Goal: Information Seeking & Learning: Find specific fact

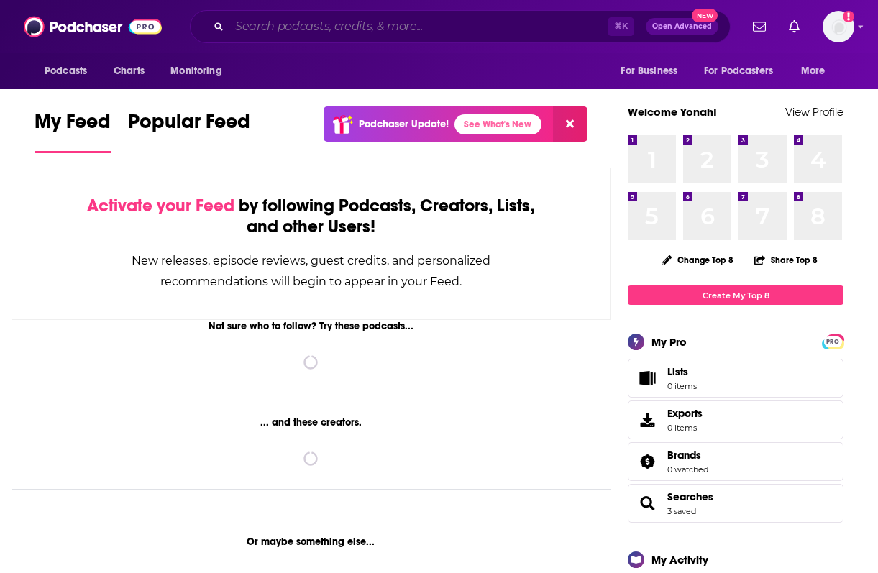
click at [420, 28] on input "Search podcasts, credits, & more..." at bounding box center [418, 26] width 378 height 23
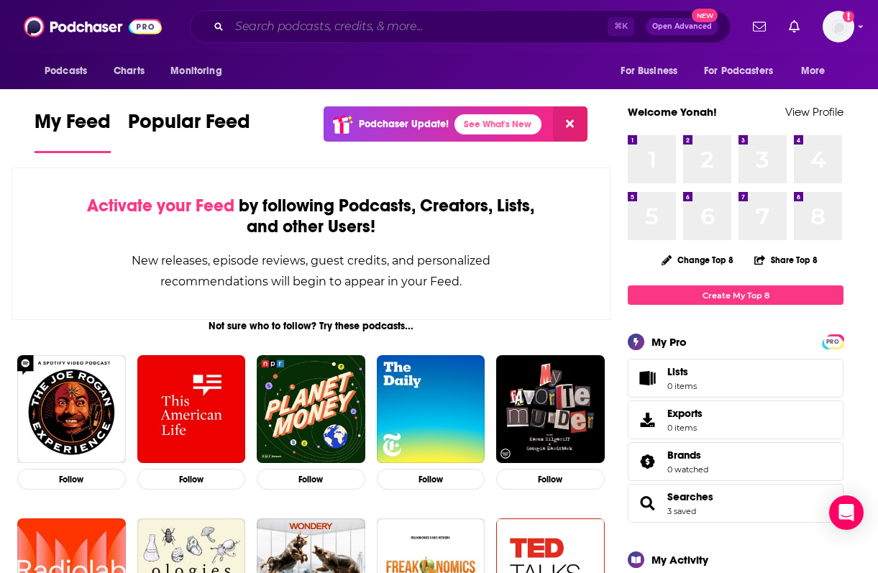
click at [367, 29] on input "Search podcasts, credits, & more..." at bounding box center [418, 26] width 378 height 23
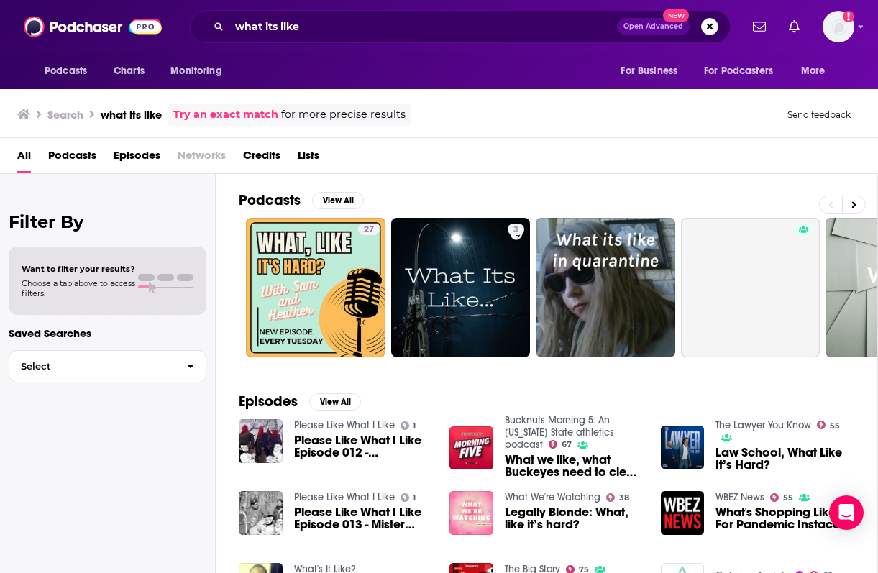
click at [76, 156] on span "Podcasts" at bounding box center [72, 158] width 48 height 29
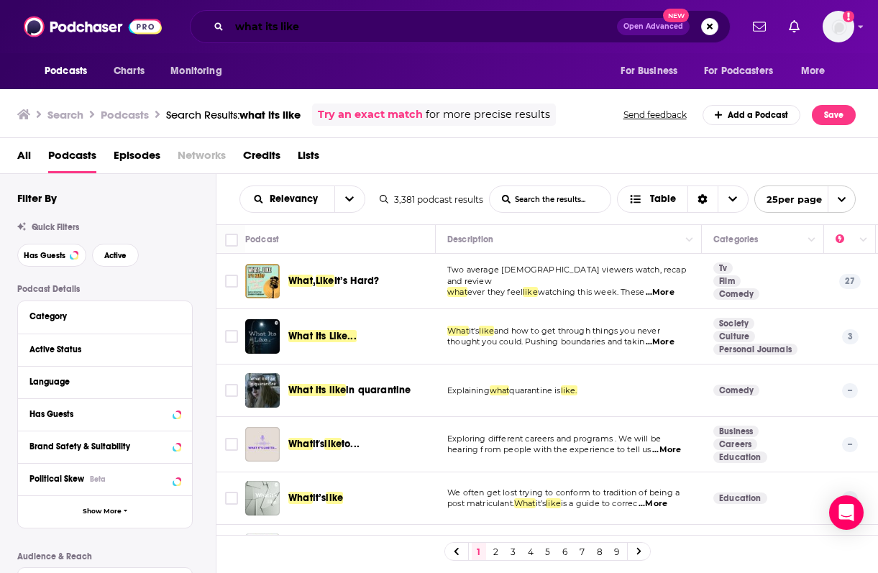
click at [375, 31] on input "what its like" at bounding box center [423, 26] width 388 height 23
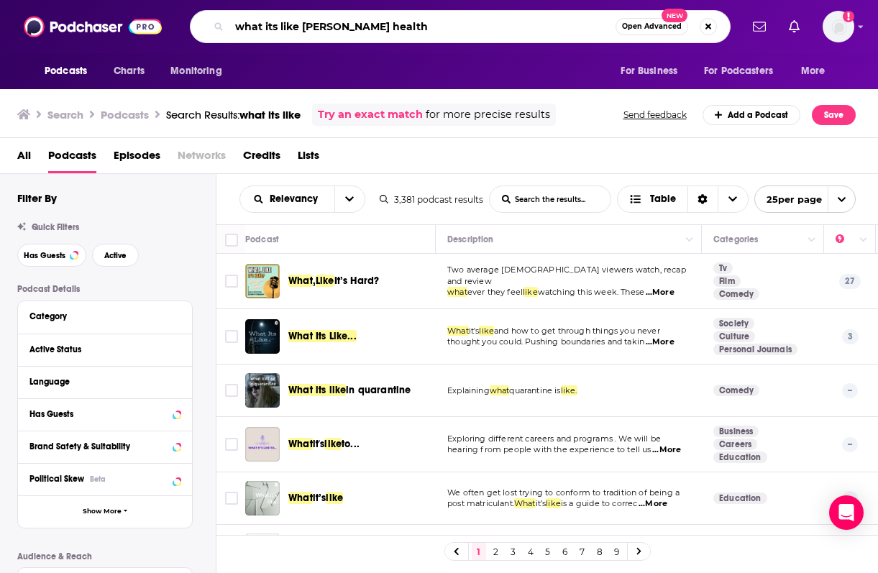
type input "what its like [PERSON_NAME] health"
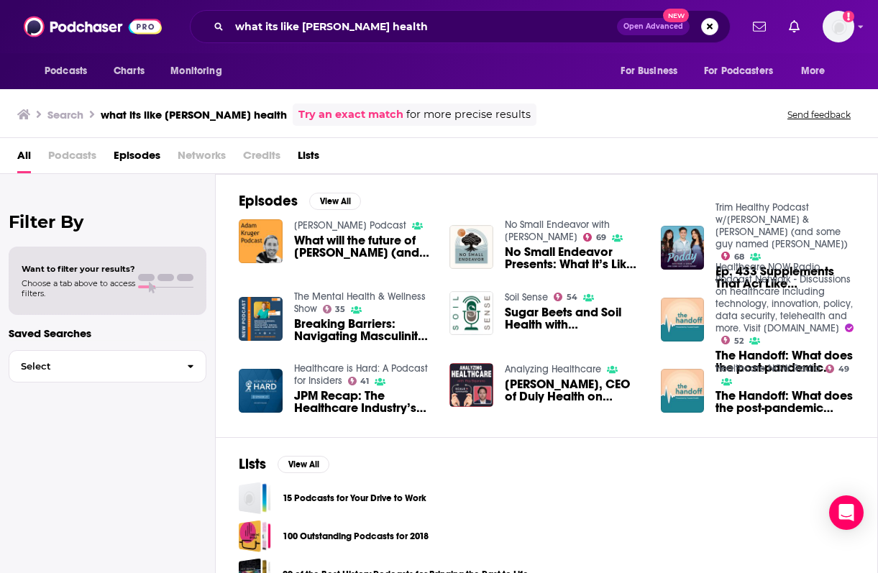
click at [81, 150] on span "Podcasts" at bounding box center [72, 158] width 48 height 29
